Goal: Transaction & Acquisition: Download file/media

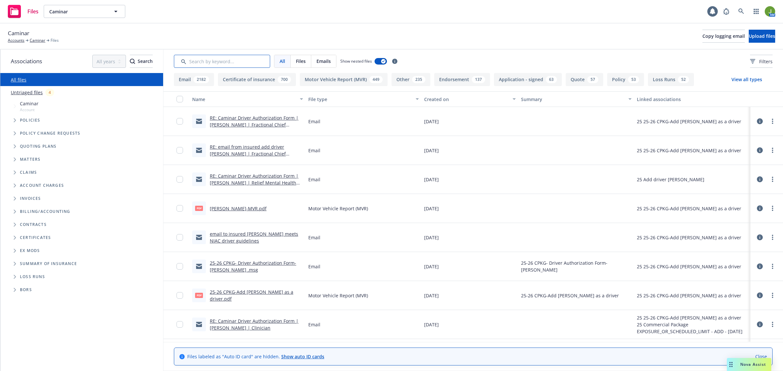
click at [216, 61] on input "Search by keyword..." at bounding box center [222, 61] width 96 height 13
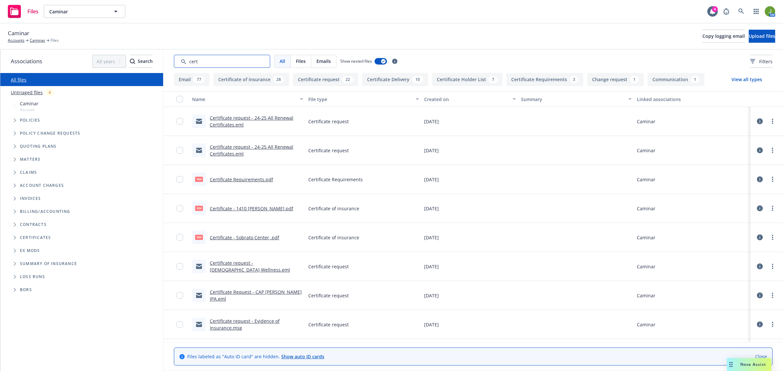
type input "cert"
click at [430, 96] on div "Created on" at bounding box center [466, 99] width 84 height 7
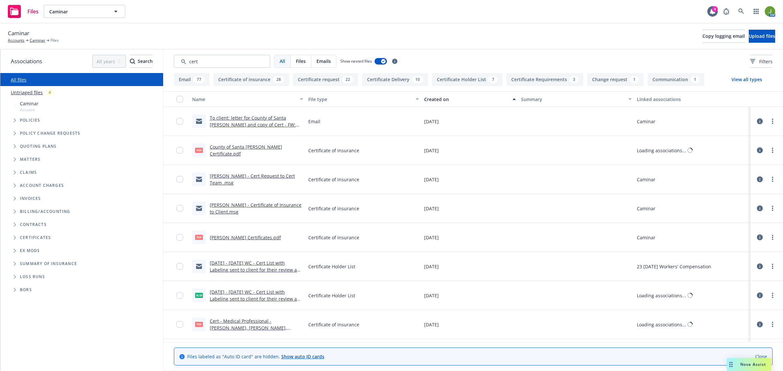
click at [430, 96] on div "Created on" at bounding box center [466, 99] width 84 height 7
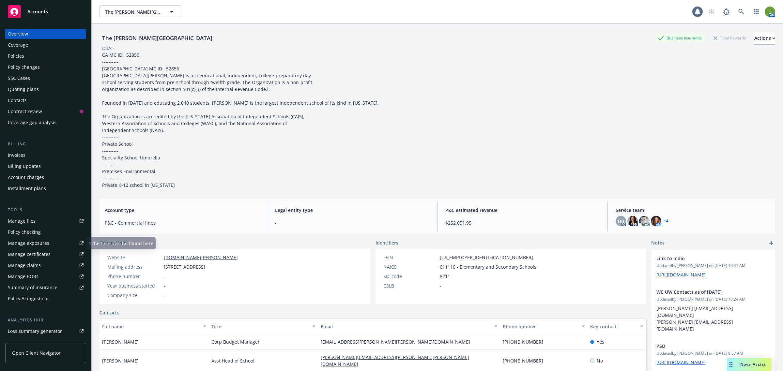
click at [17, 219] on div "Manage files" at bounding box center [22, 221] width 28 height 10
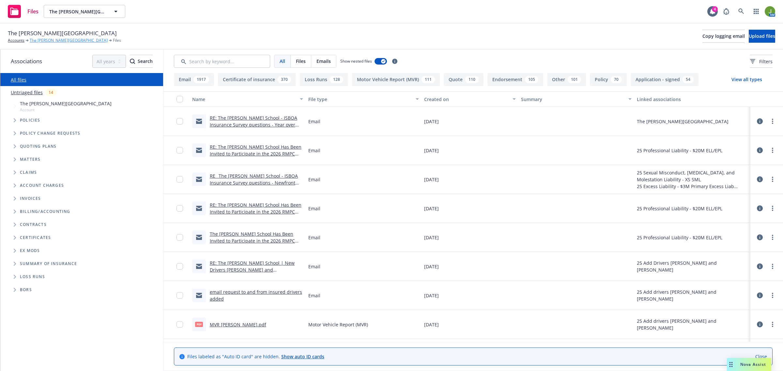
click at [49, 41] on link "The [PERSON_NAME][GEOGRAPHIC_DATA]" at bounding box center [69, 41] width 78 height 6
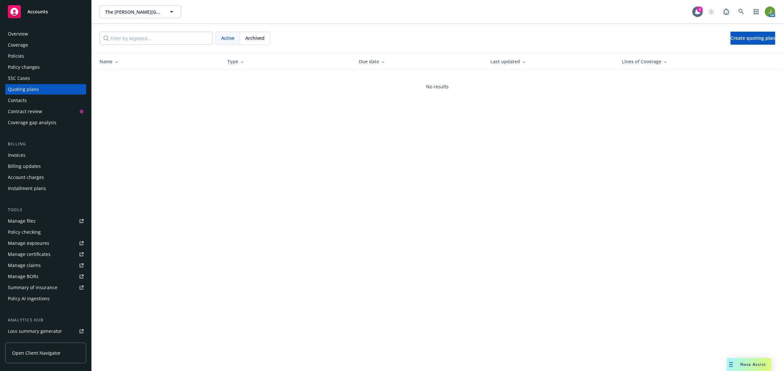
click at [38, 220] on link "Manage files" at bounding box center [45, 221] width 81 height 10
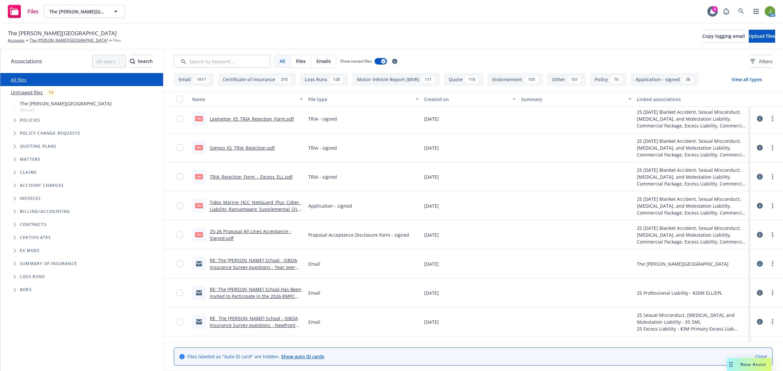
scroll to position [245, 0]
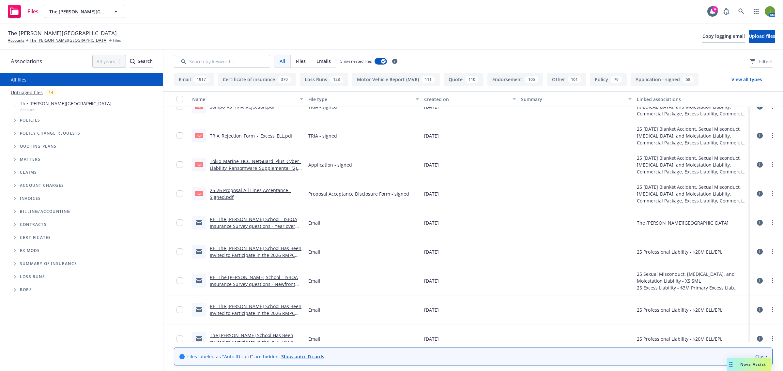
click at [270, 253] on link "RE: The [PERSON_NAME] School Has Been Invited to Participate in the 2026 RMPC P…" at bounding box center [256, 258] width 92 height 27
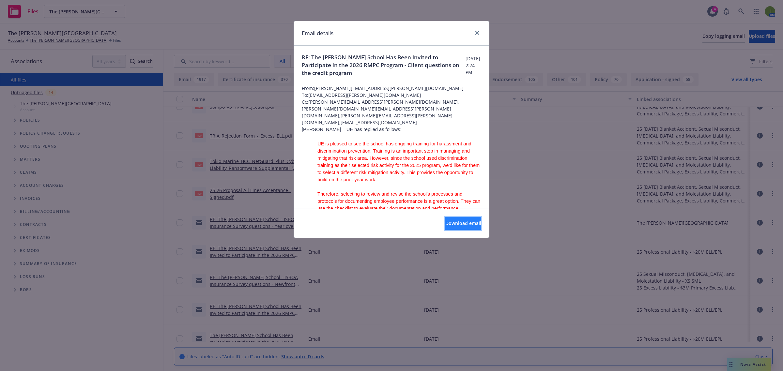
click at [467, 224] on span "Download email" at bounding box center [463, 223] width 36 height 6
click at [482, 33] on div "Email details" at bounding box center [391, 33] width 195 height 24
click at [478, 32] on icon "close" at bounding box center [477, 33] width 4 height 4
